Goal: Task Accomplishment & Management: Use online tool/utility

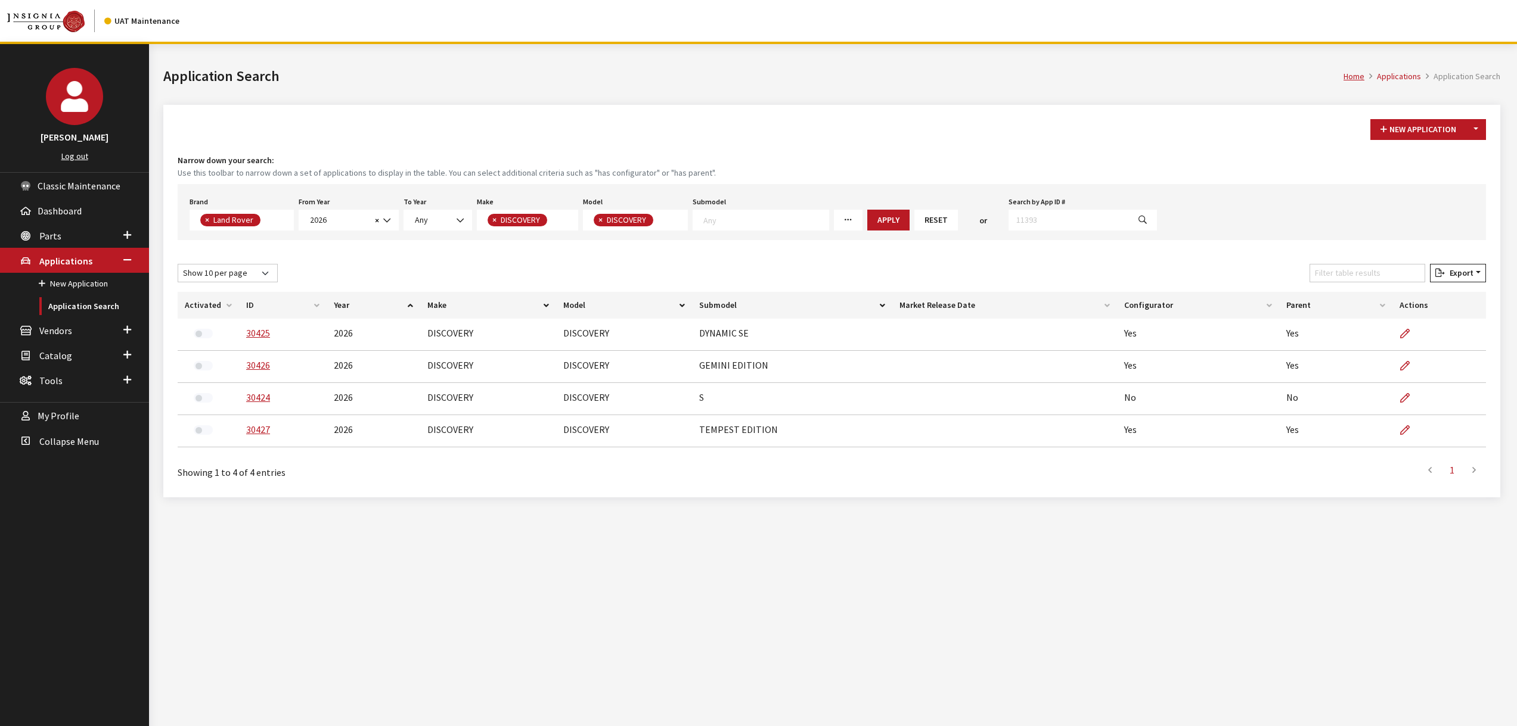
select select "550"
select select "2026"
select select "65"
select select "1346"
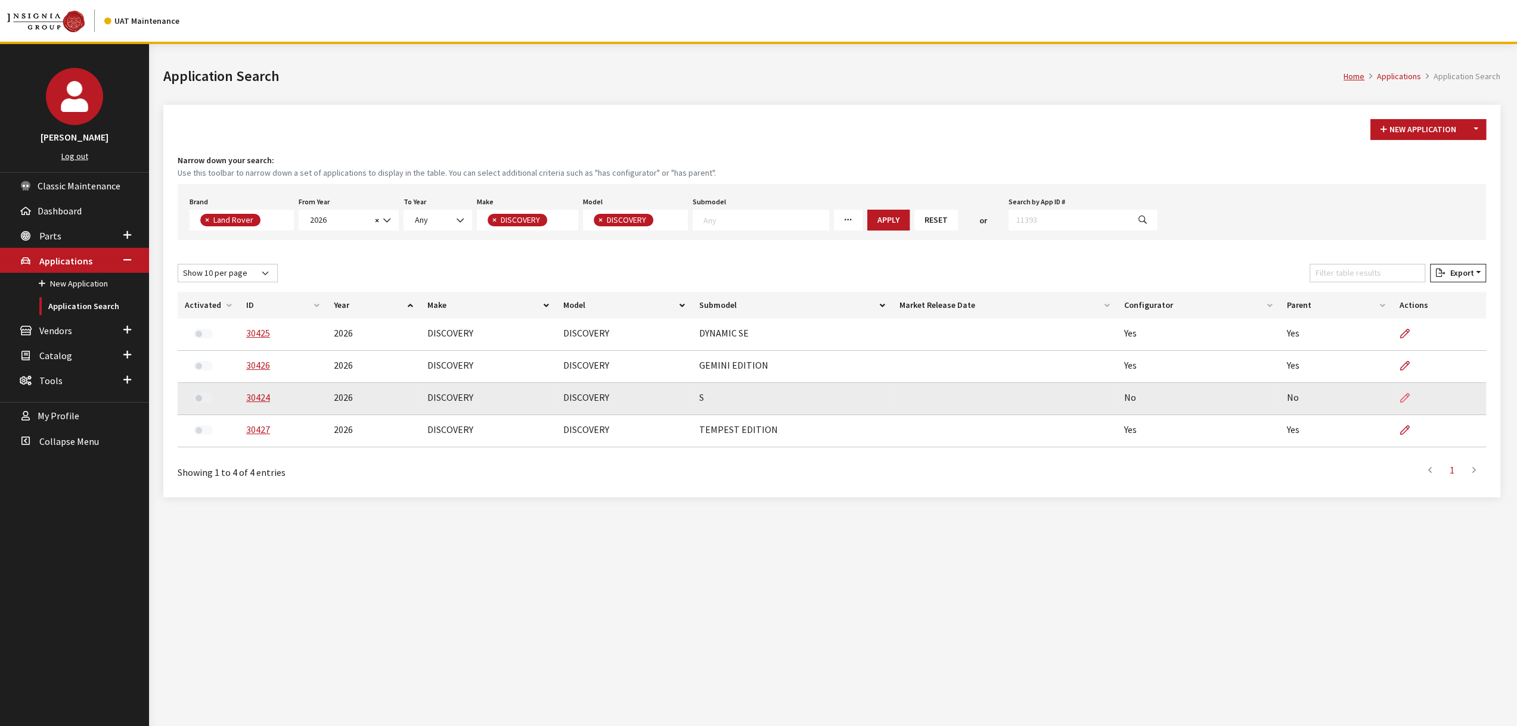
click at [1400, 395] on icon at bounding box center [1405, 399] width 10 height 10
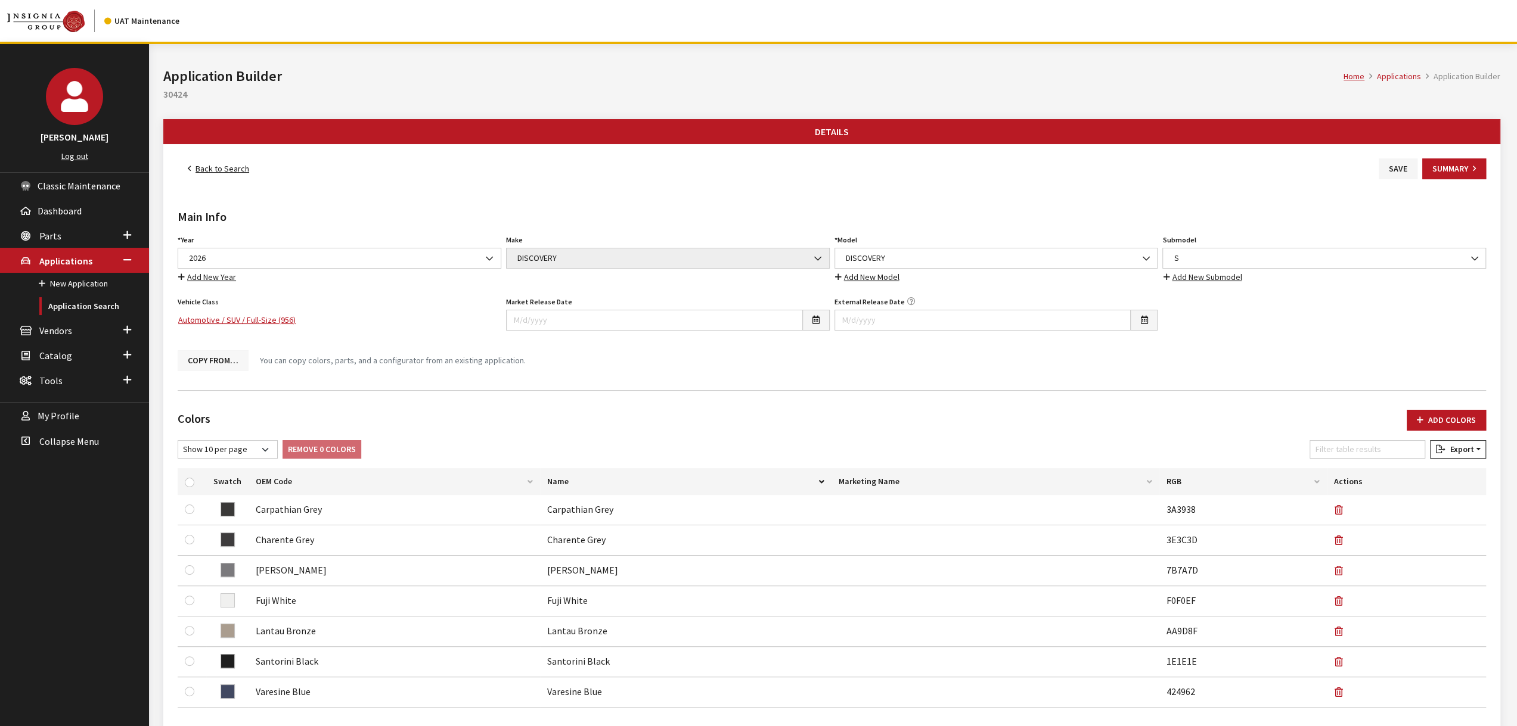
click at [218, 356] on button "Copy From…" at bounding box center [213, 360] width 71 height 21
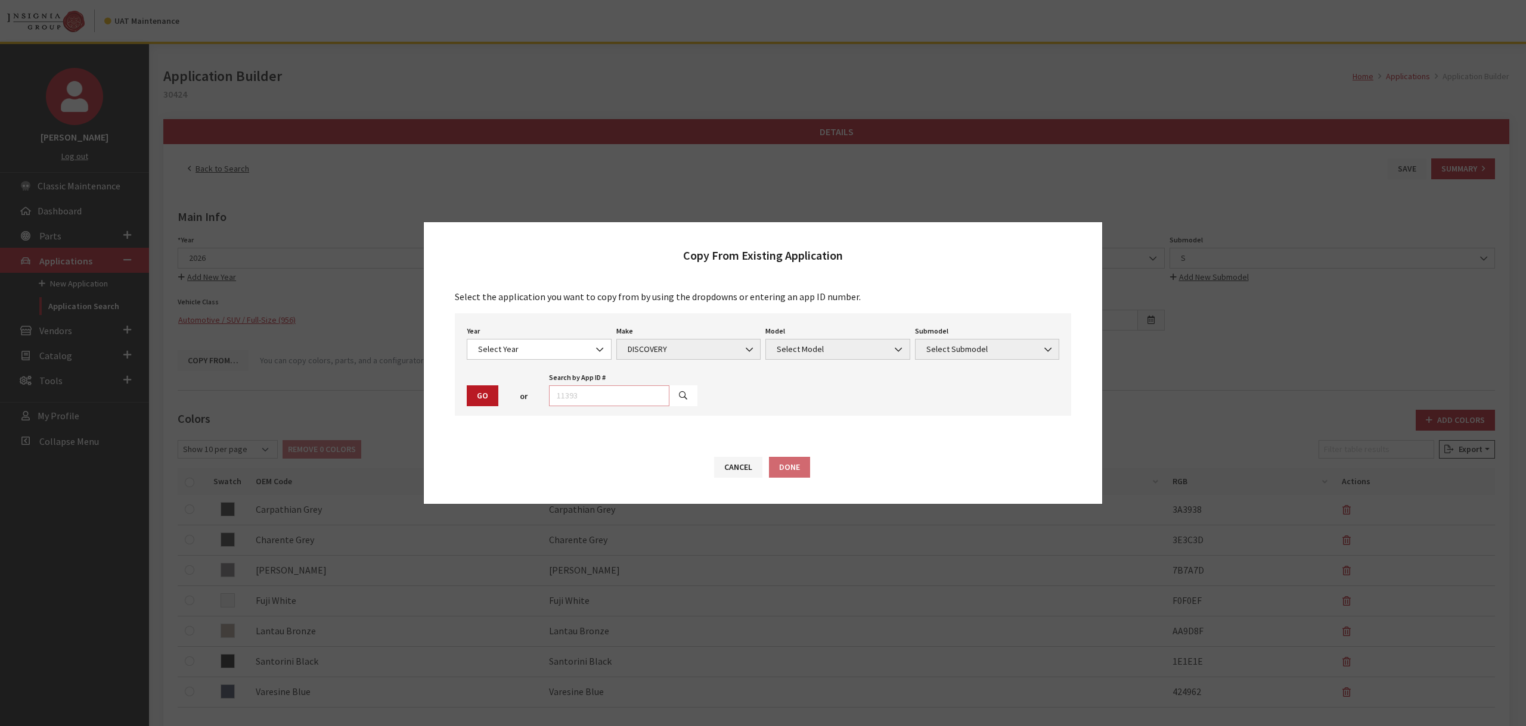
click at [588, 388] on input "text" at bounding box center [609, 396] width 120 height 21
type input "26737"
click at [676, 394] on button "button" at bounding box center [683, 396] width 29 height 21
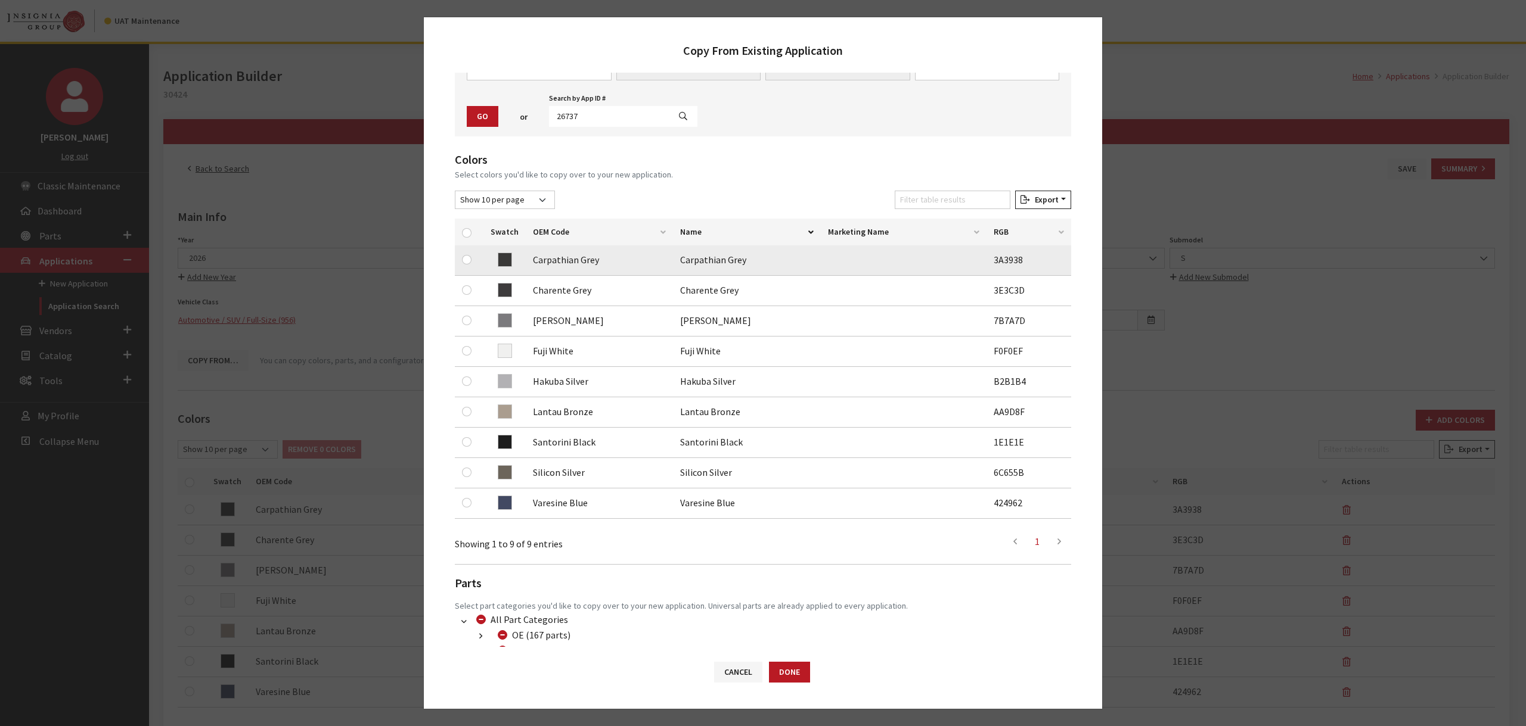
scroll to position [152, 0]
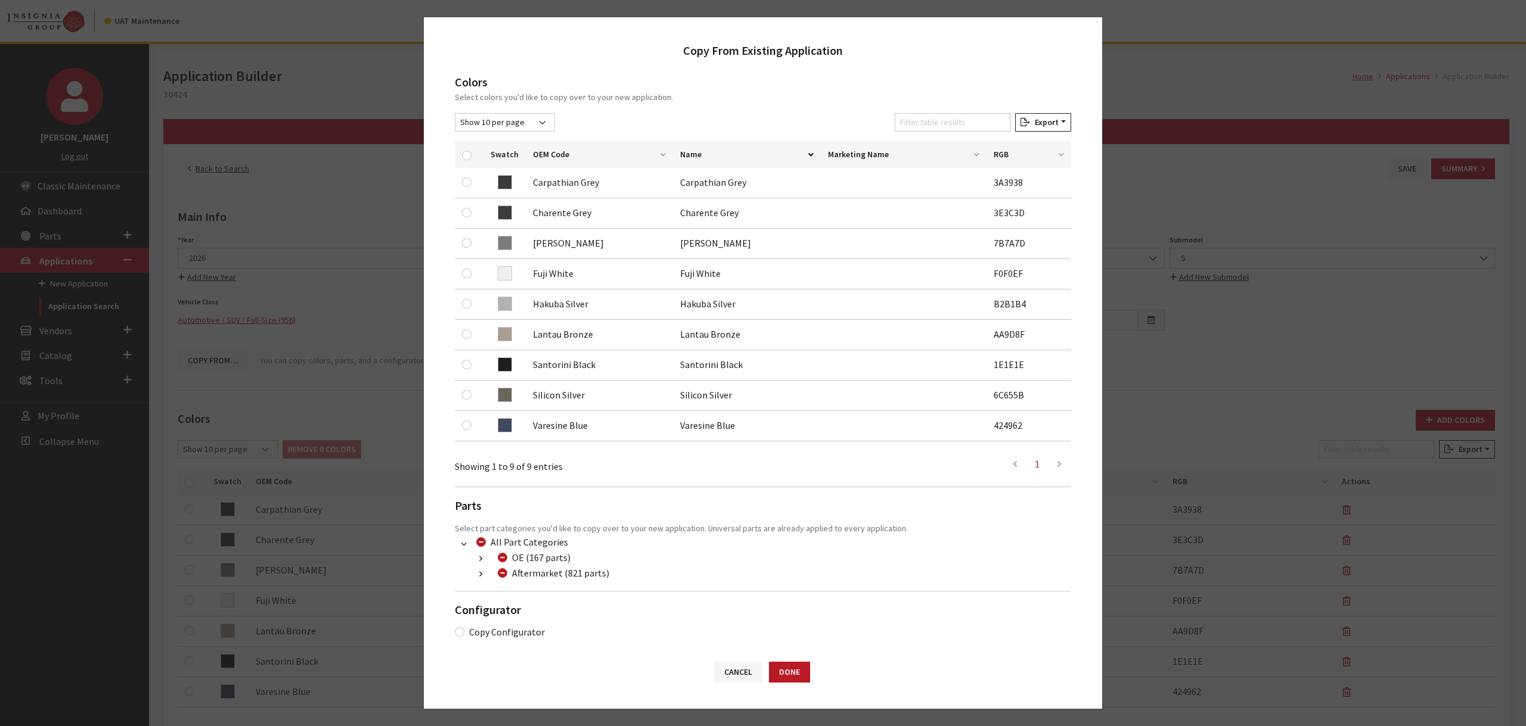
click at [509, 629] on label "Copy Configurator" at bounding box center [507, 632] width 76 height 14
click at [464, 629] on input "Copy Configurator" at bounding box center [460, 633] width 10 height 10
checkbox input "true"
click at [788, 674] on button "Done" at bounding box center [789, 672] width 41 height 21
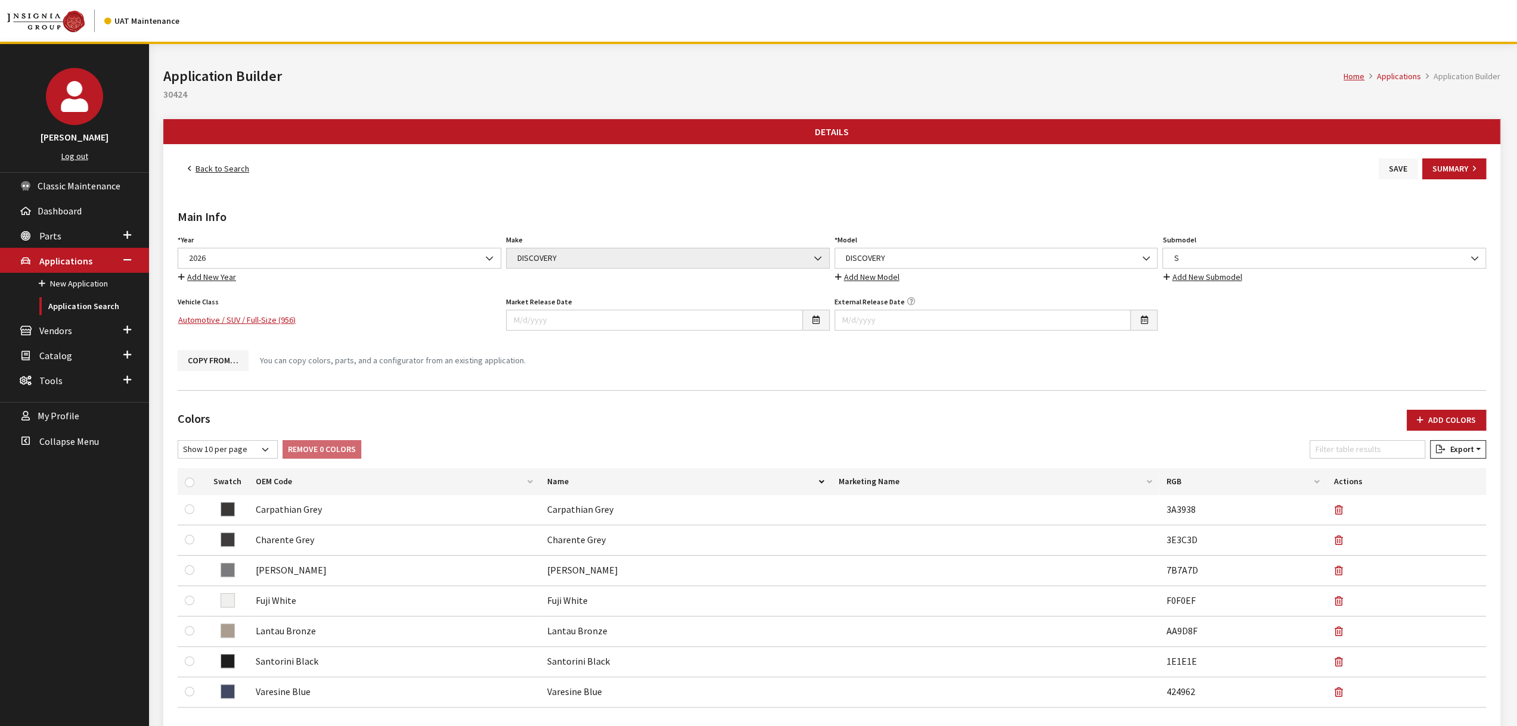
drag, startPoint x: 0, startPoint y: 0, endPoint x: 1395, endPoint y: 167, distance: 1405.0
click at [1395, 167] on button "Save" at bounding box center [1397, 169] width 39 height 21
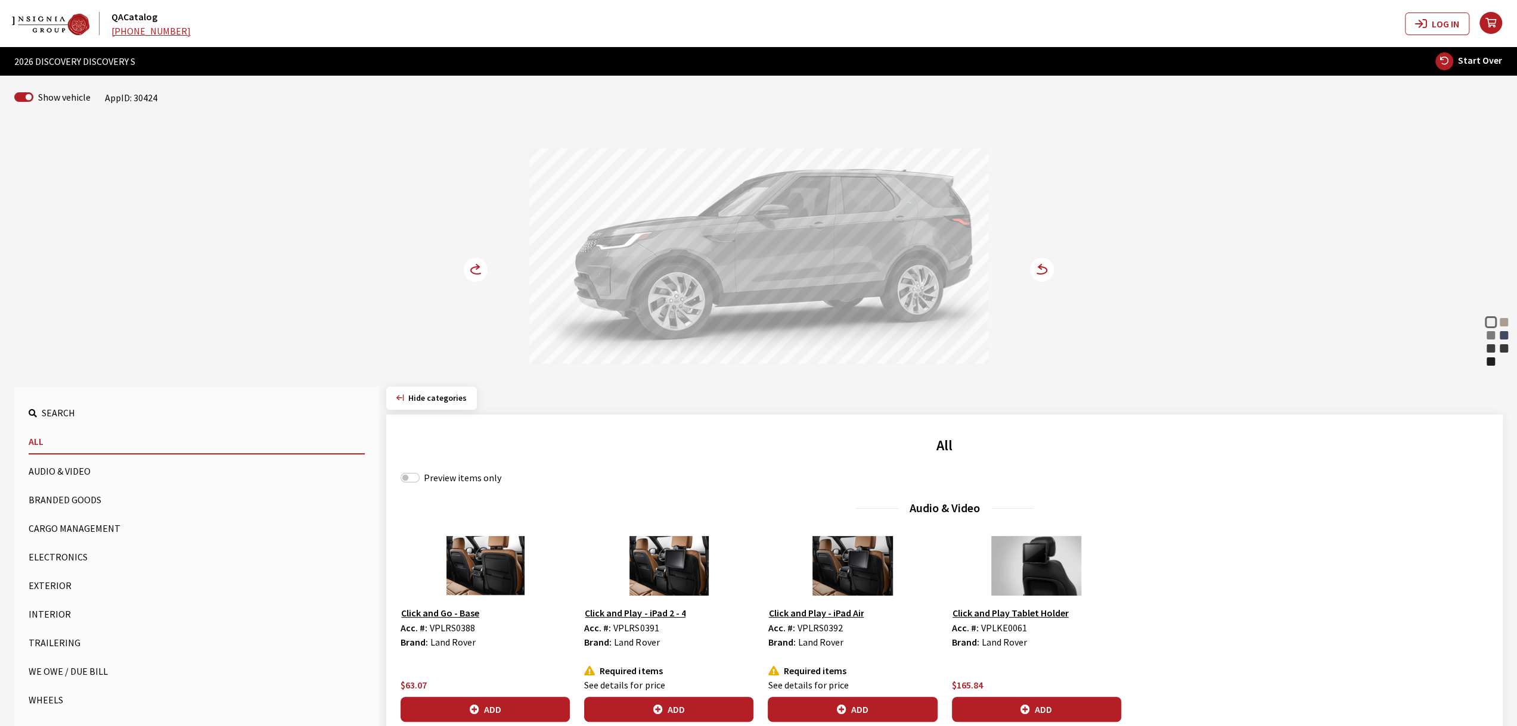
click at [474, 268] on circle at bounding box center [476, 270] width 24 height 24
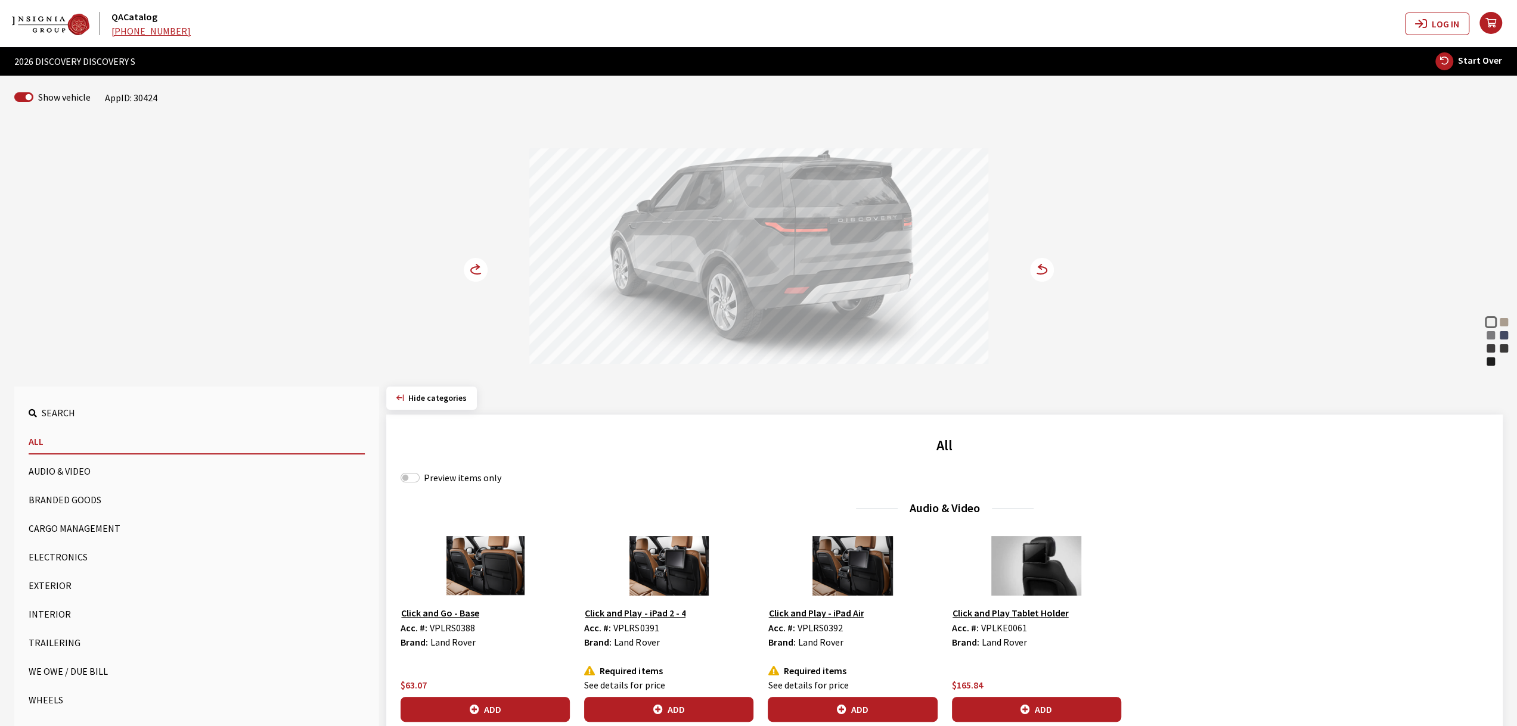
click at [474, 268] on circle at bounding box center [476, 270] width 24 height 24
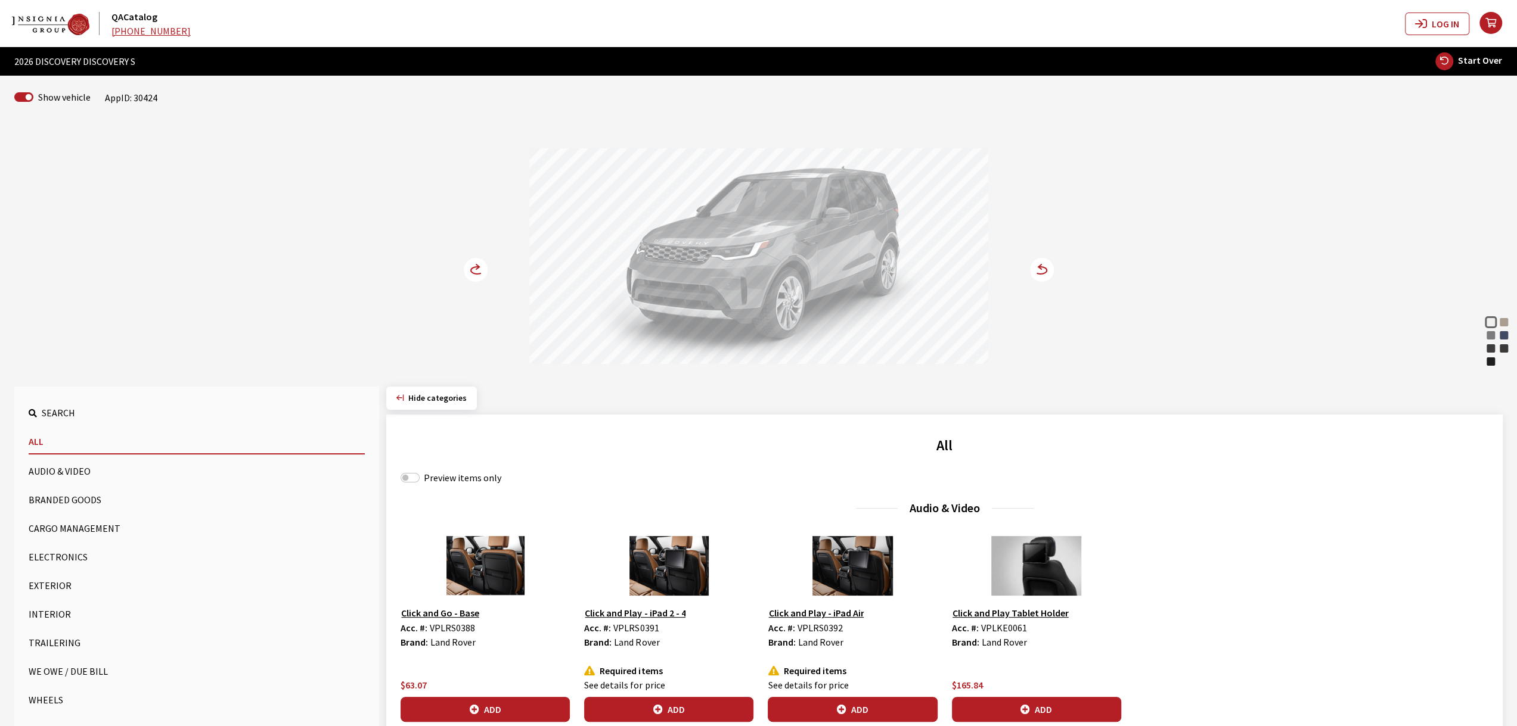
click at [474, 268] on circle at bounding box center [476, 270] width 24 height 24
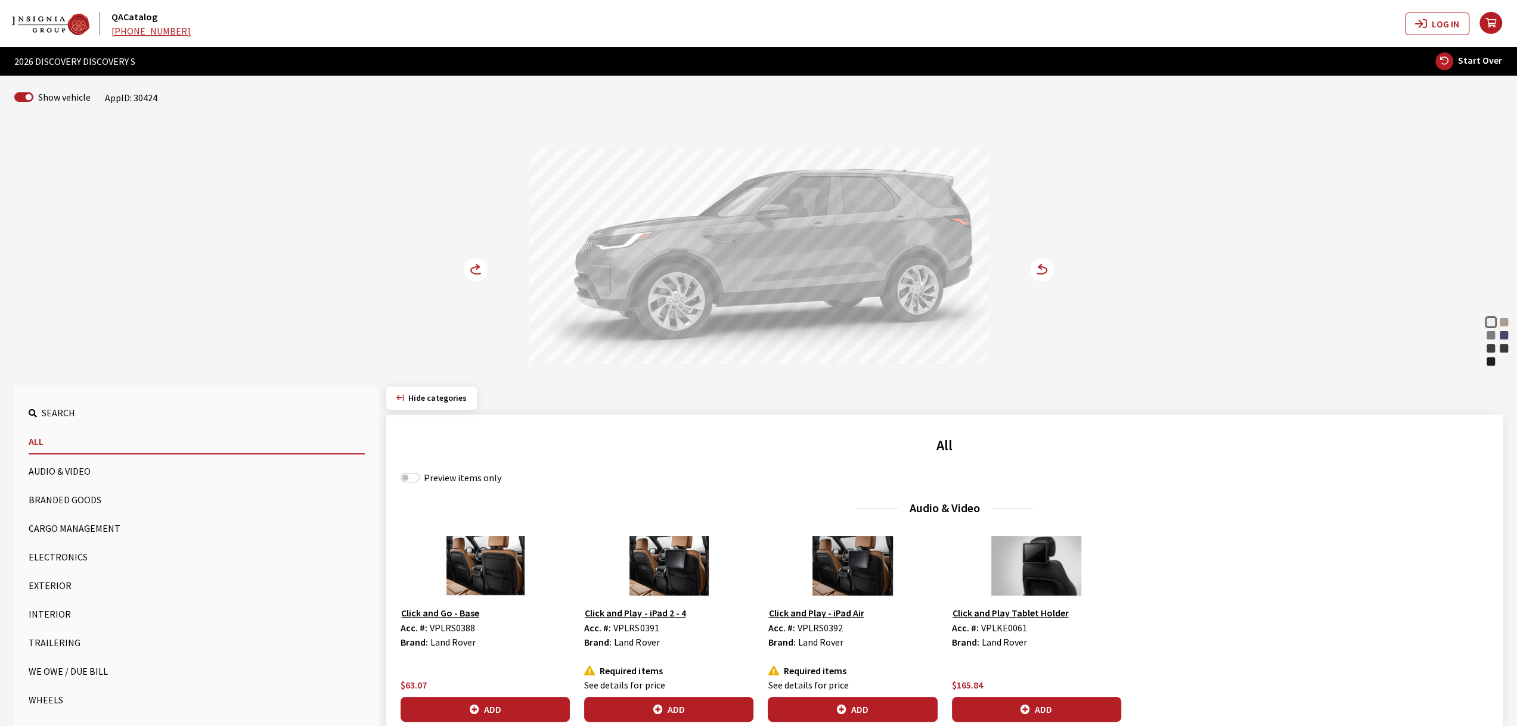
click at [474, 268] on circle at bounding box center [476, 270] width 24 height 24
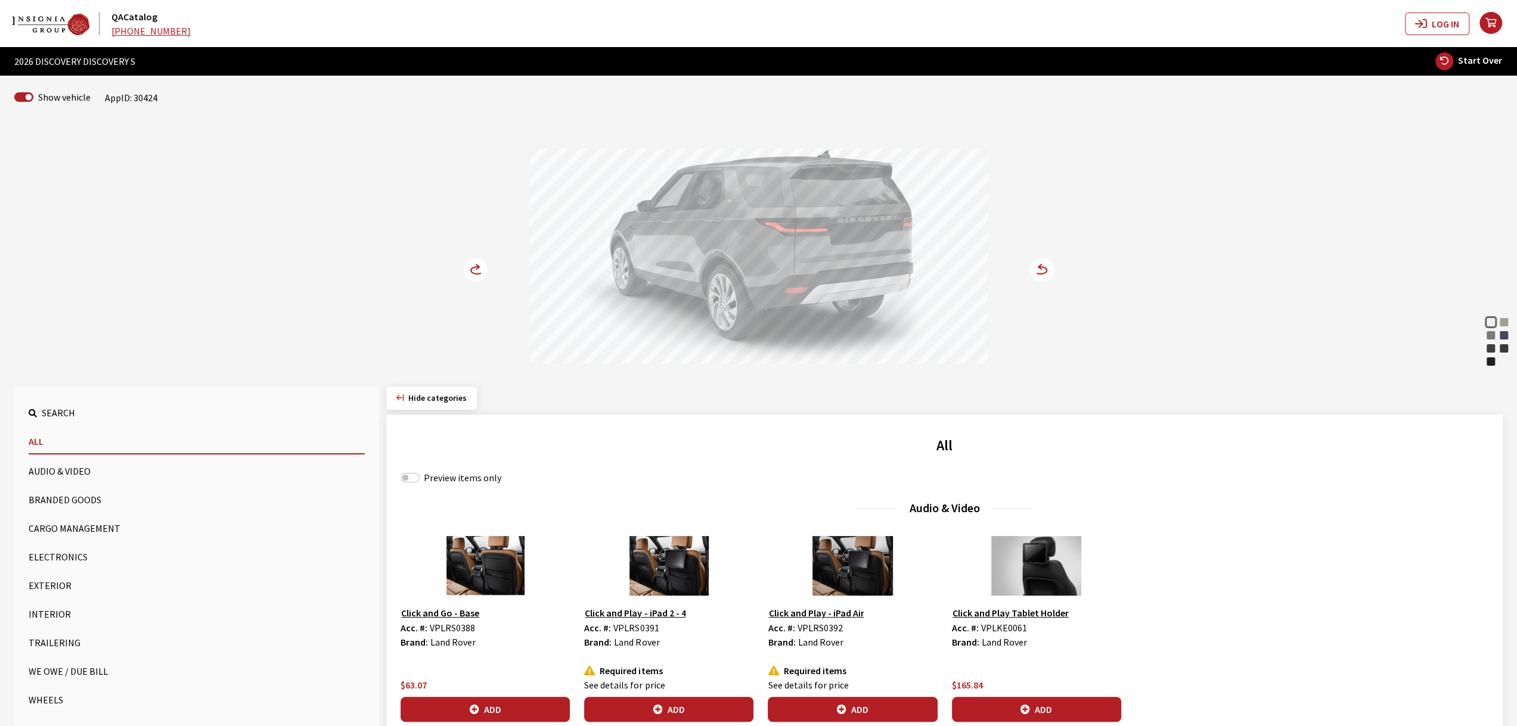
click at [474, 268] on circle at bounding box center [476, 270] width 24 height 24
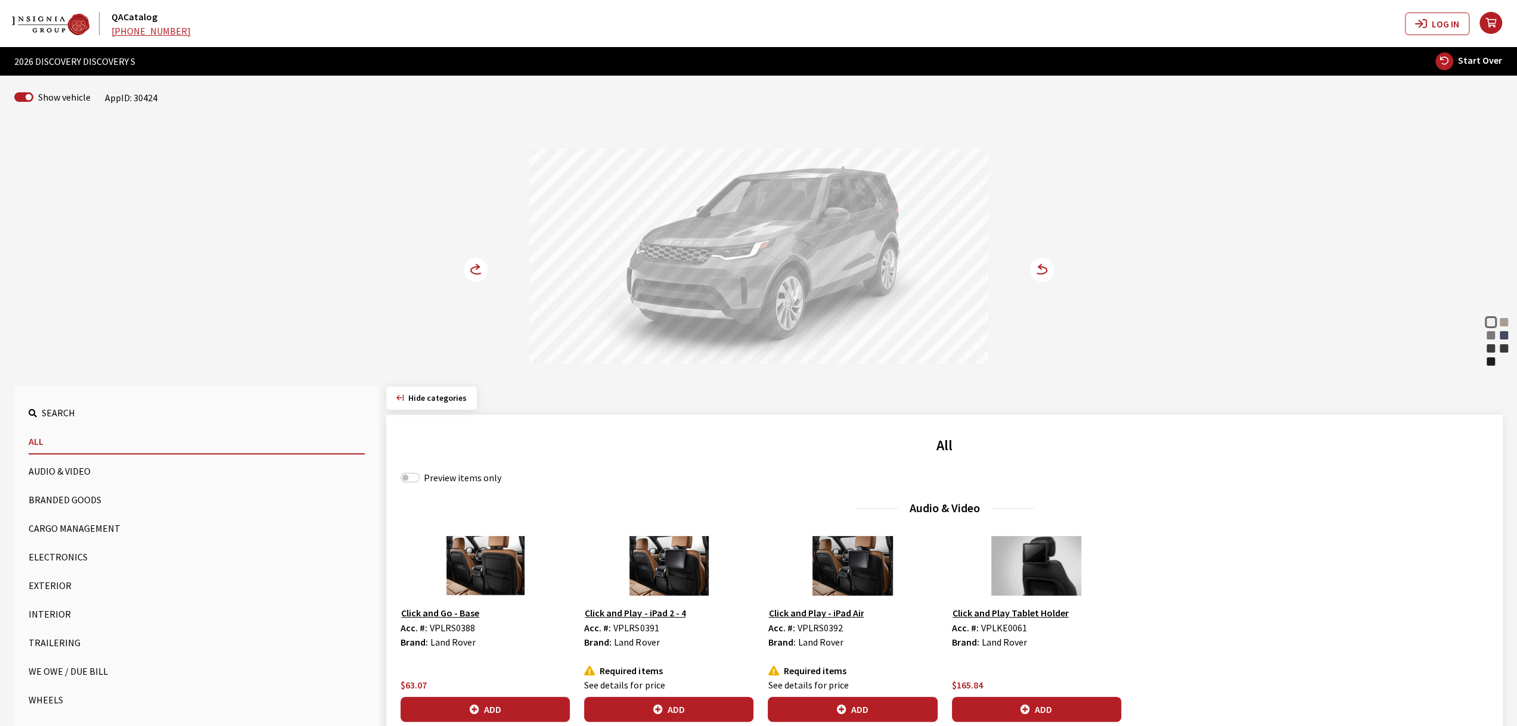
click at [474, 268] on circle at bounding box center [476, 270] width 24 height 24
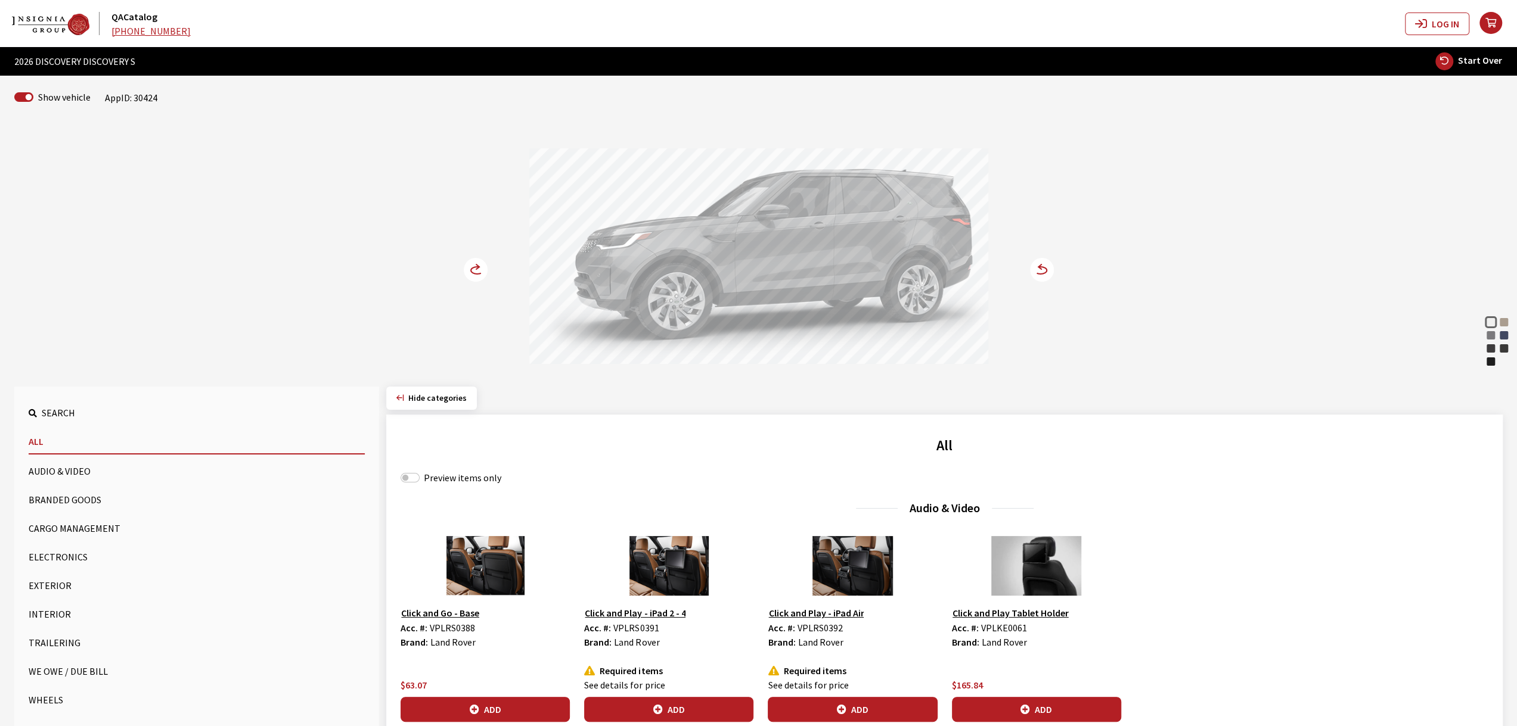
click at [474, 268] on circle at bounding box center [476, 270] width 24 height 24
